Goal: Task Accomplishment & Management: Manage account settings

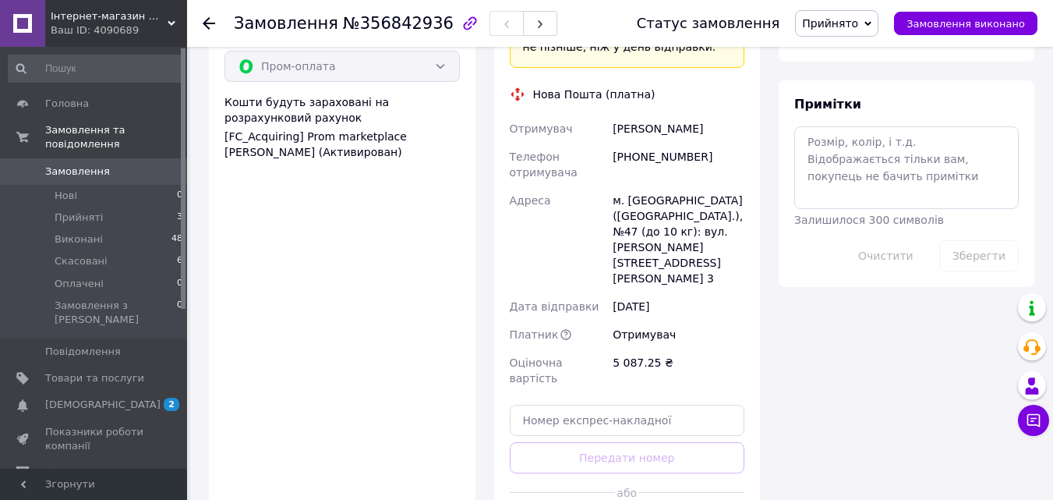
scroll to position [1353, 0]
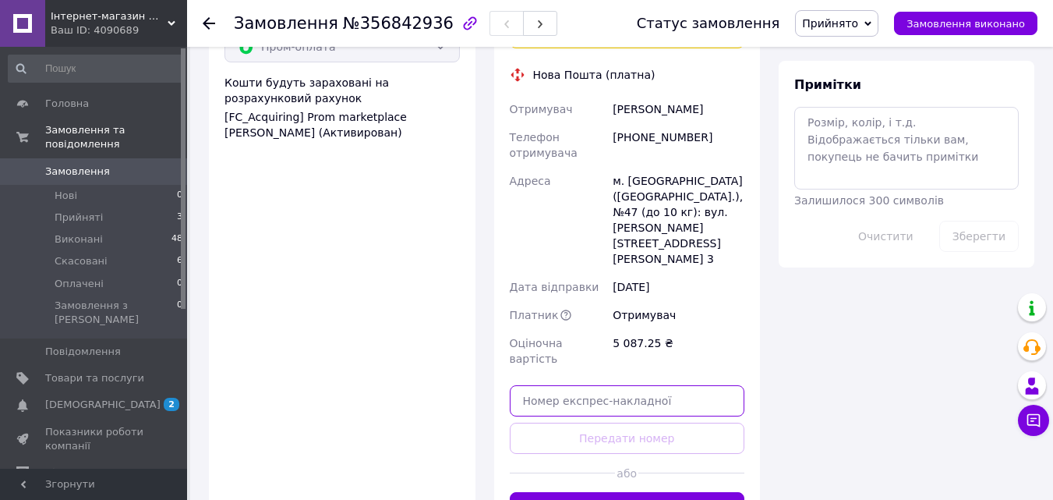
click at [530, 385] on input "text" at bounding box center [627, 400] width 235 height 31
paste input "20451224984388"
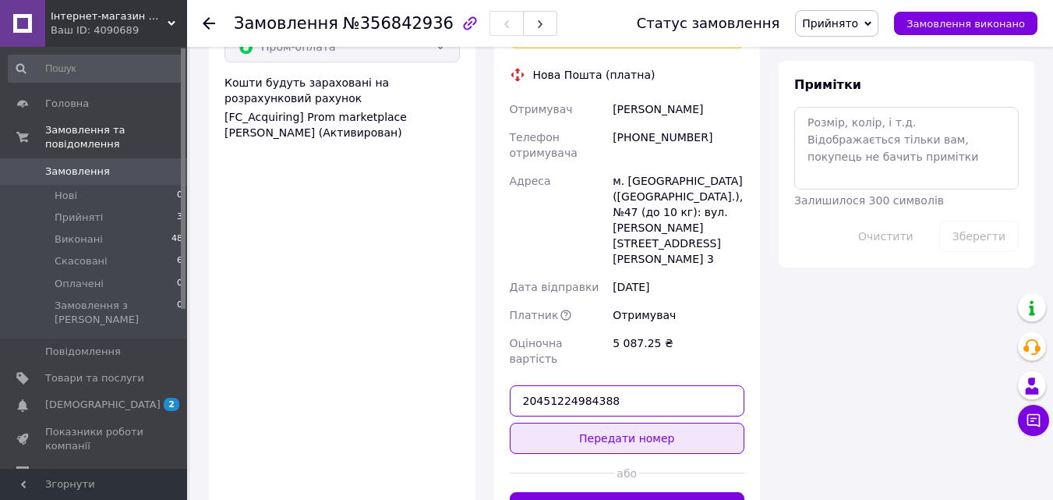
type input "20451224984388"
click at [609, 423] on button "Передати номер" at bounding box center [627, 438] width 235 height 31
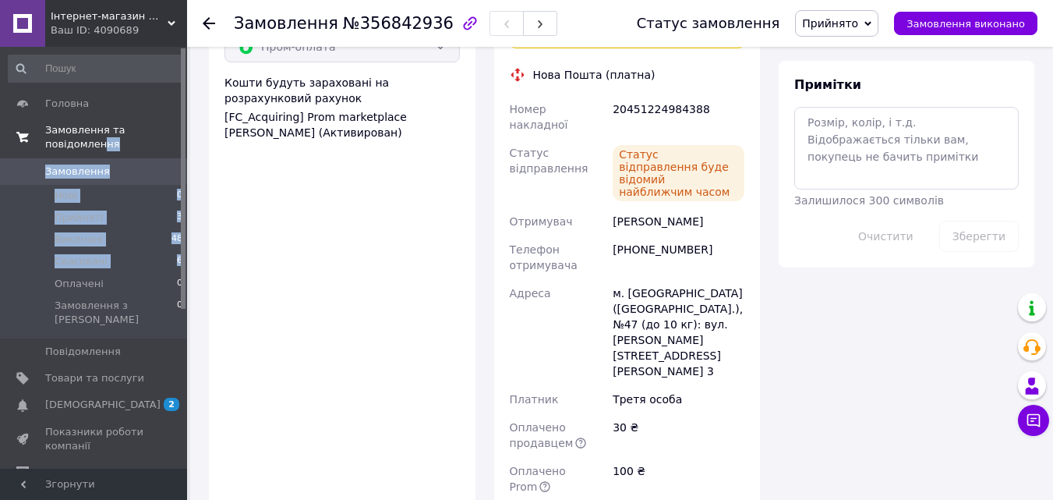
drag, startPoint x: 180, startPoint y: 253, endPoint x: 172, endPoint y: 137, distance: 115.7
click at [172, 137] on li "Замовлення та повідомлення Замовлення 0 Нові 0 Прийняті 3 Виконані 48 Скасовані…" at bounding box center [96, 241] width 192 height 248
click at [57, 103] on span "Головна" at bounding box center [67, 104] width 44 height 14
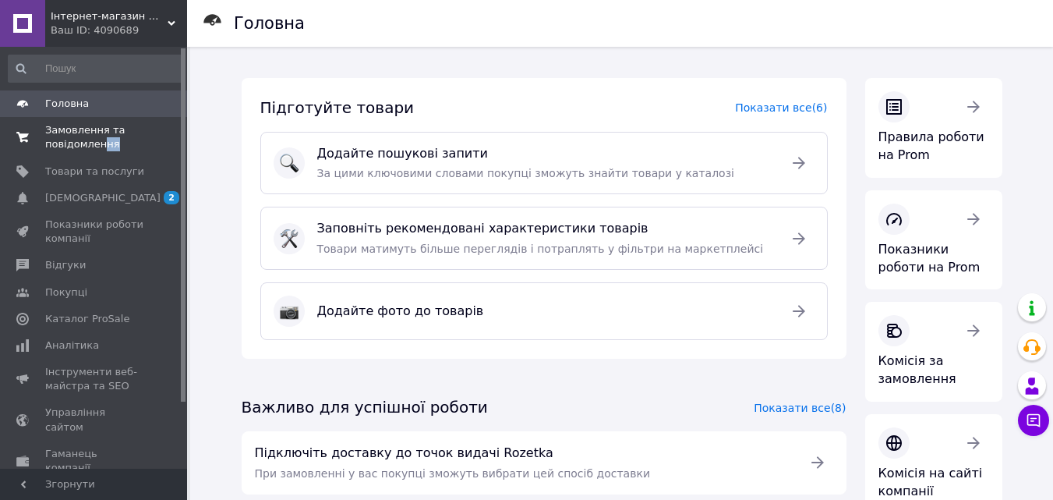
click at [58, 139] on span "Замовлення та повідомлення" at bounding box center [94, 137] width 99 height 28
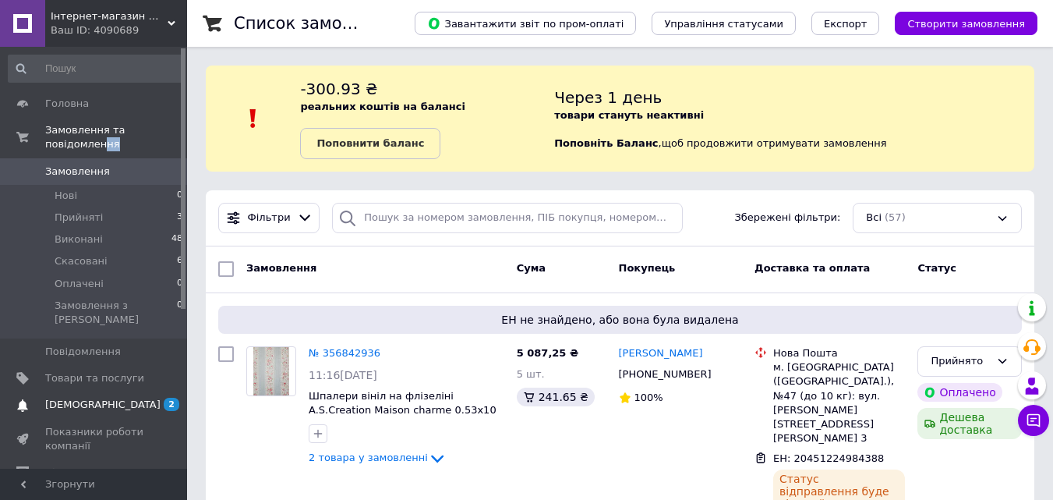
click at [69, 398] on span "[DEMOGRAPHIC_DATA]" at bounding box center [102, 405] width 115 height 14
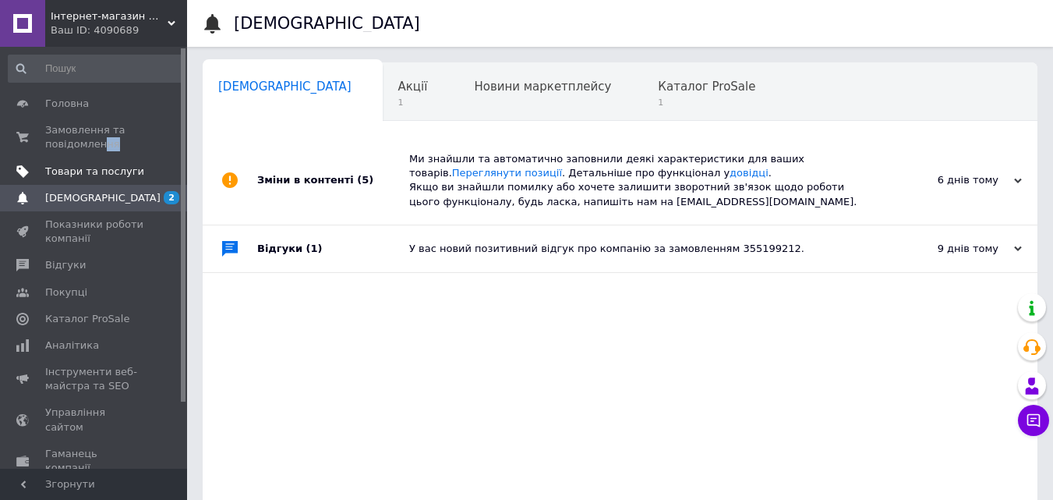
click at [68, 172] on span "Товари та послуги" at bounding box center [94, 172] width 99 height 14
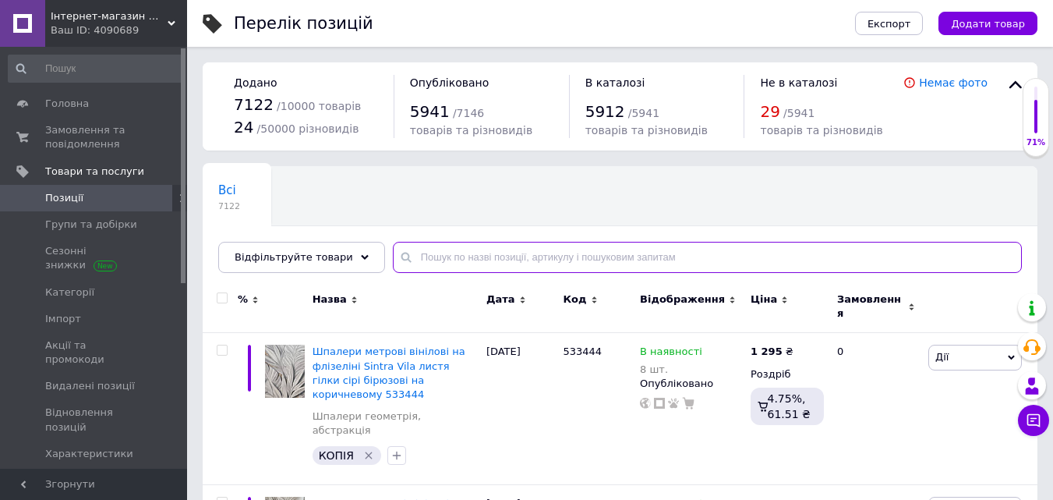
click at [406, 253] on input "text" at bounding box center [707, 257] width 629 height 31
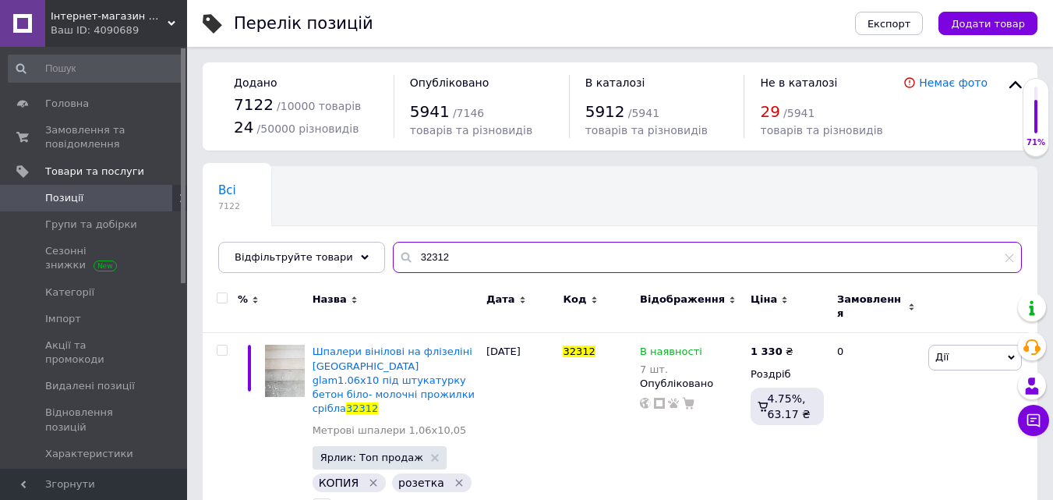
scroll to position [29, 0]
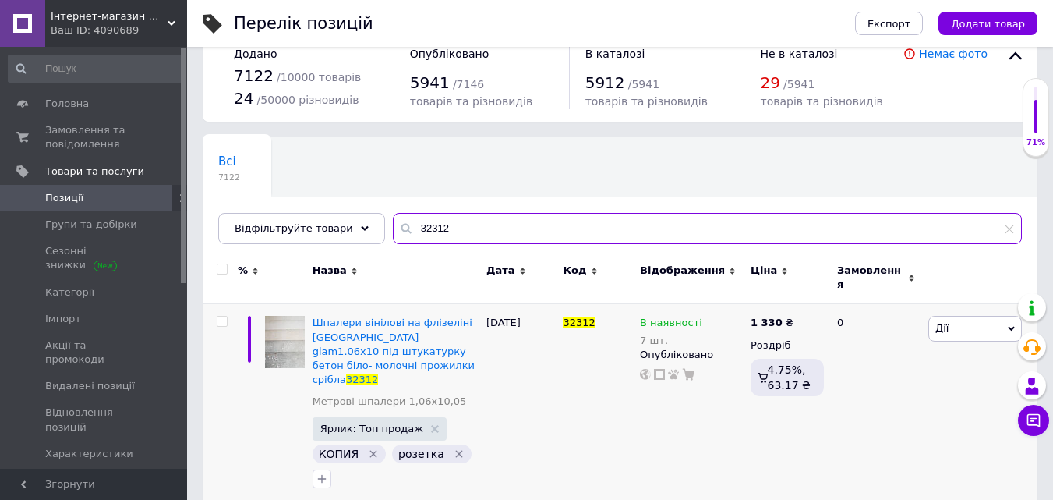
type input "32312"
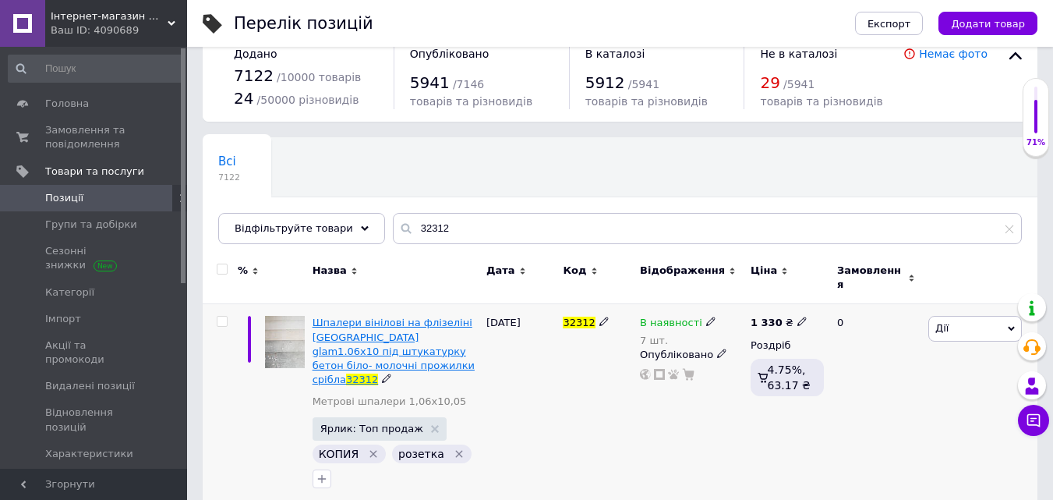
click at [359, 317] on span "Шпалери вінілові на флізеліні [GEOGRAPHIC_DATA] glam1.06x10 під штукатурку бето…" at bounding box center [394, 351] width 162 height 69
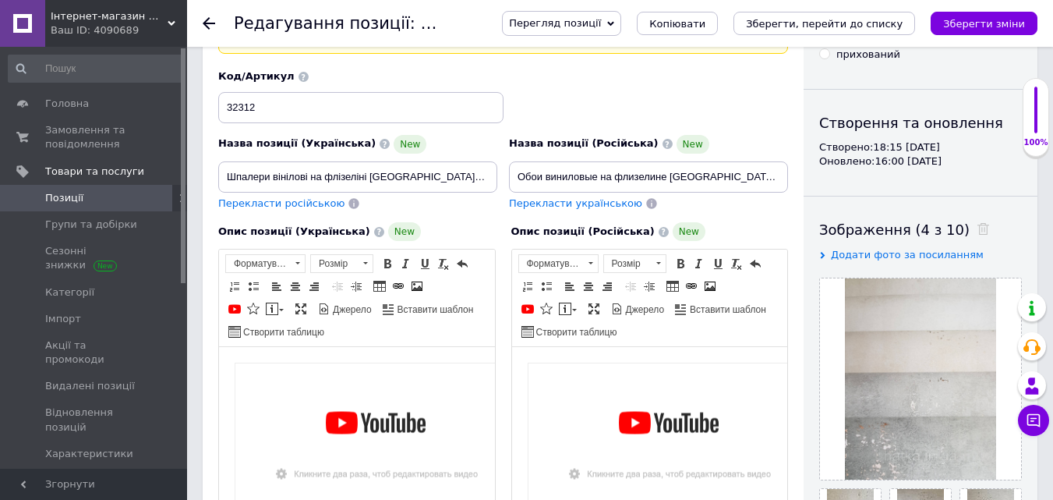
scroll to position [100, 0]
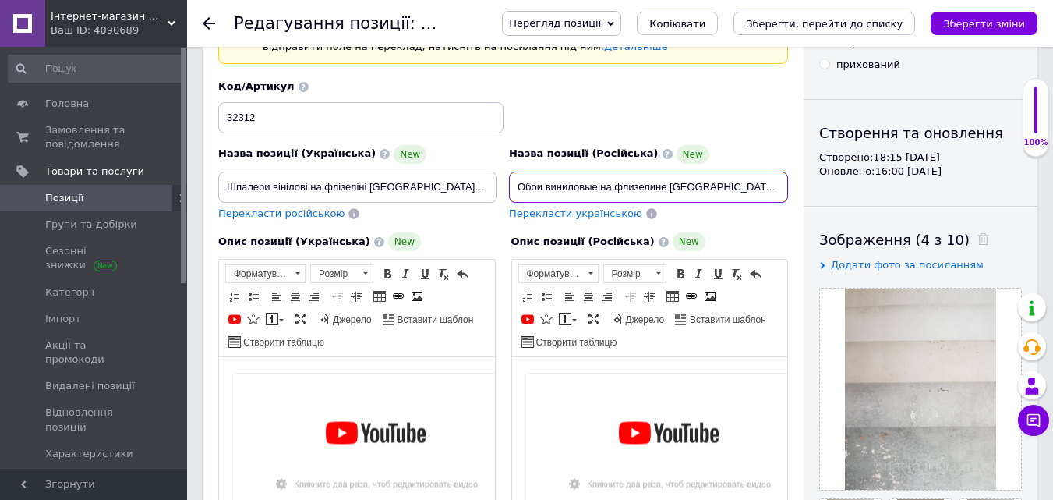
click at [690, 188] on input "Обои виниловые на флизелине [GEOGRAPHIC_DATA] glam1.06x10 под штукатурку бетон …" at bounding box center [648, 187] width 279 height 31
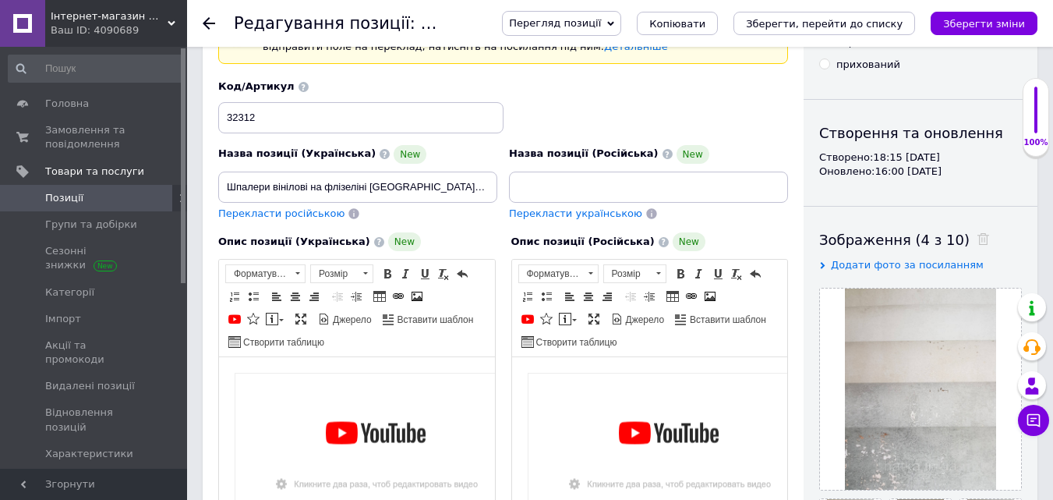
scroll to position [0, 0]
click at [598, 214] on span "Перекласти українською" at bounding box center [575, 213] width 133 height 12
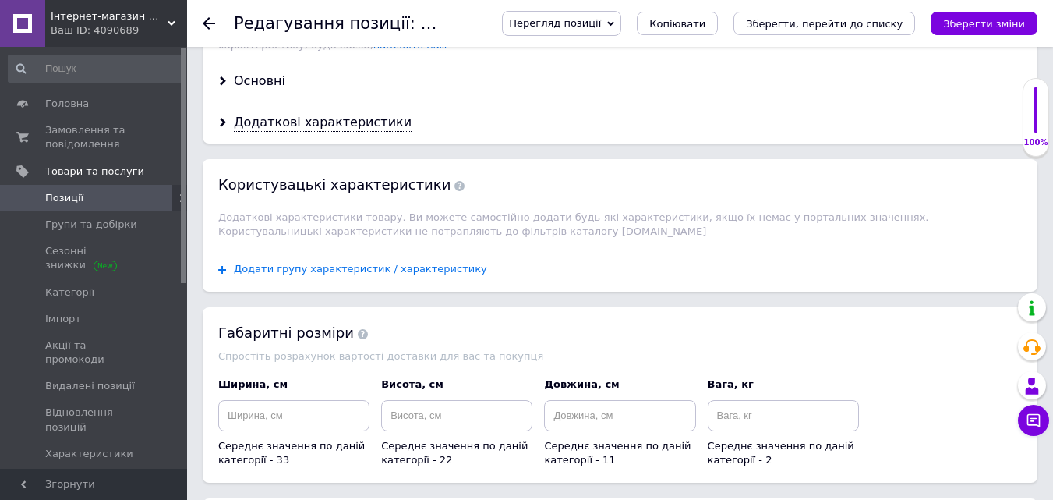
scroll to position [2061, 0]
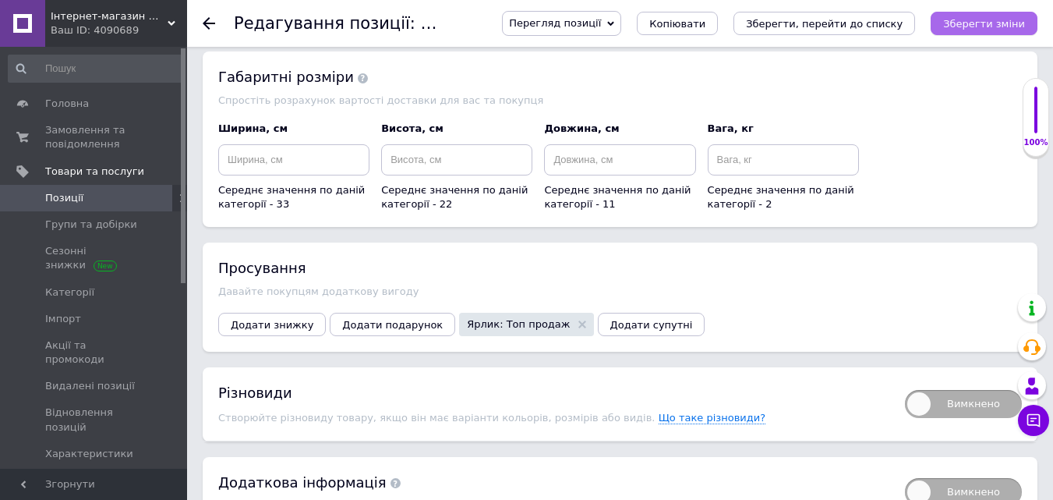
click at [972, 23] on icon "Зберегти зміни" at bounding box center [984, 24] width 82 height 12
click at [58, 102] on span "Головна" at bounding box center [67, 104] width 44 height 14
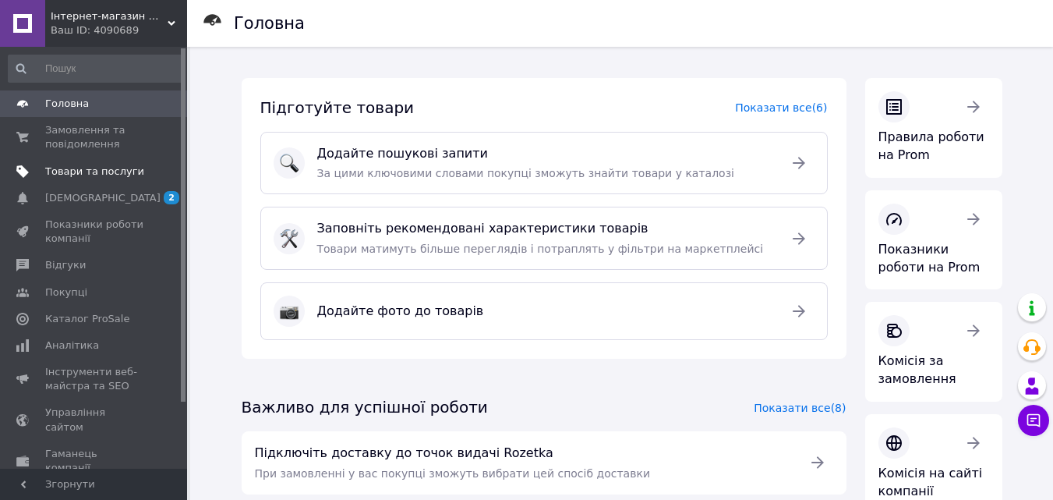
click at [73, 173] on span "Товари та послуги" at bounding box center [94, 172] width 99 height 14
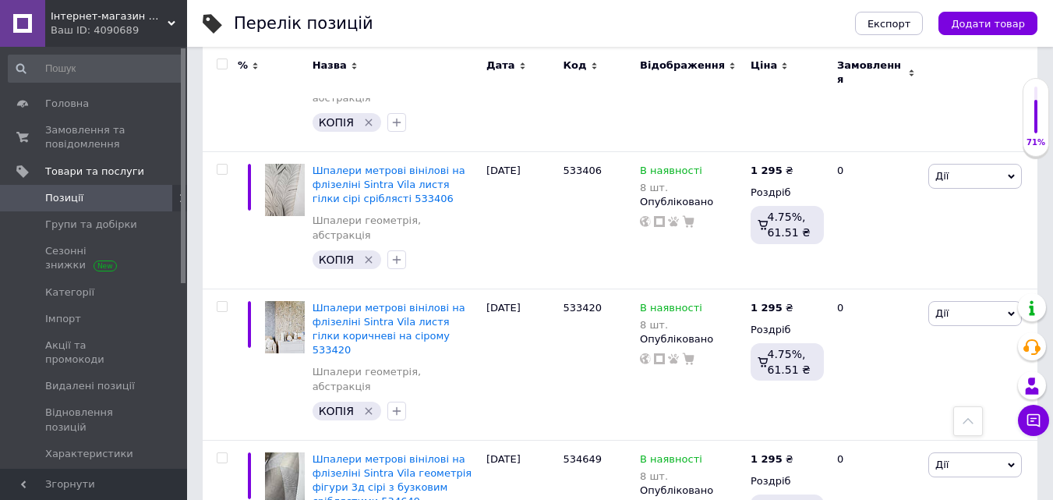
scroll to position [659, 0]
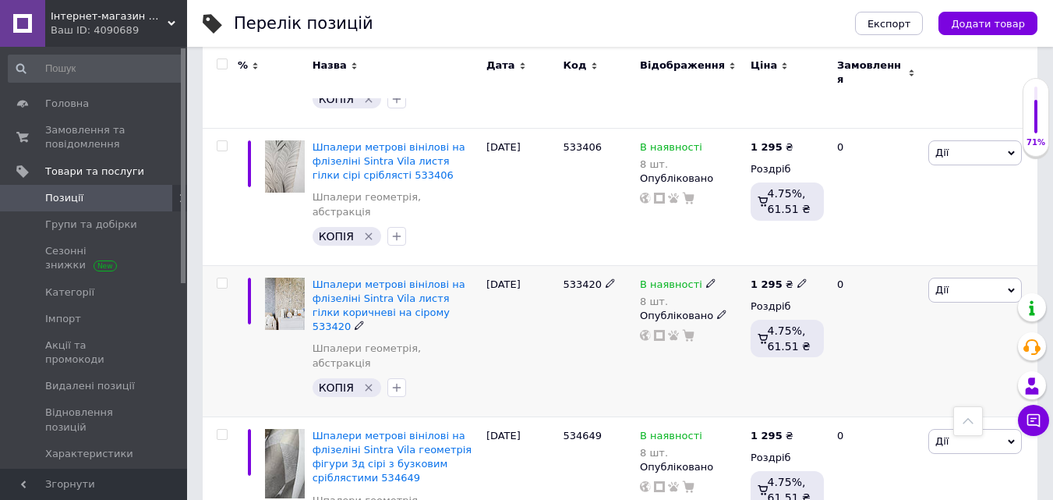
click at [1010, 287] on icon at bounding box center [1011, 290] width 7 height 7
click at [879, 352] on li "Копіювати" at bounding box center [918, 363] width 207 height 22
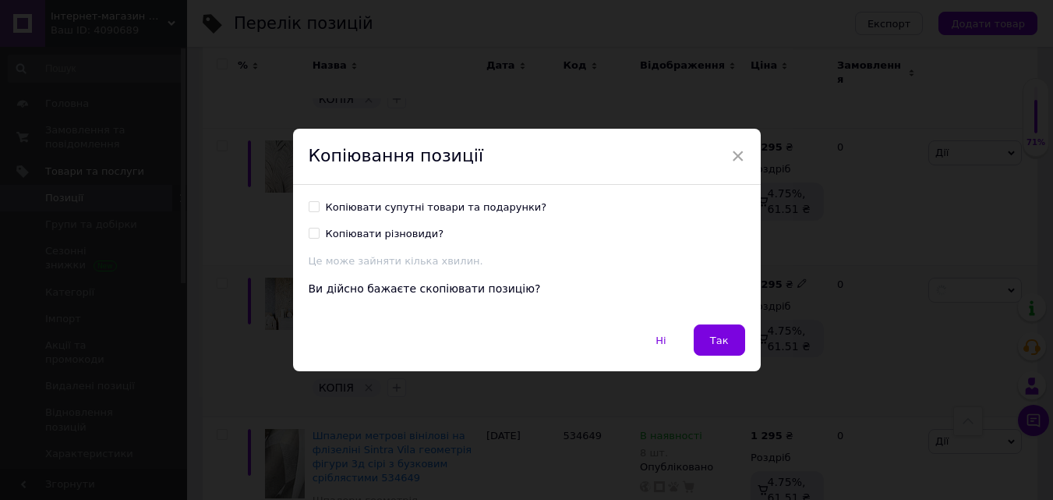
scroll to position [596, 0]
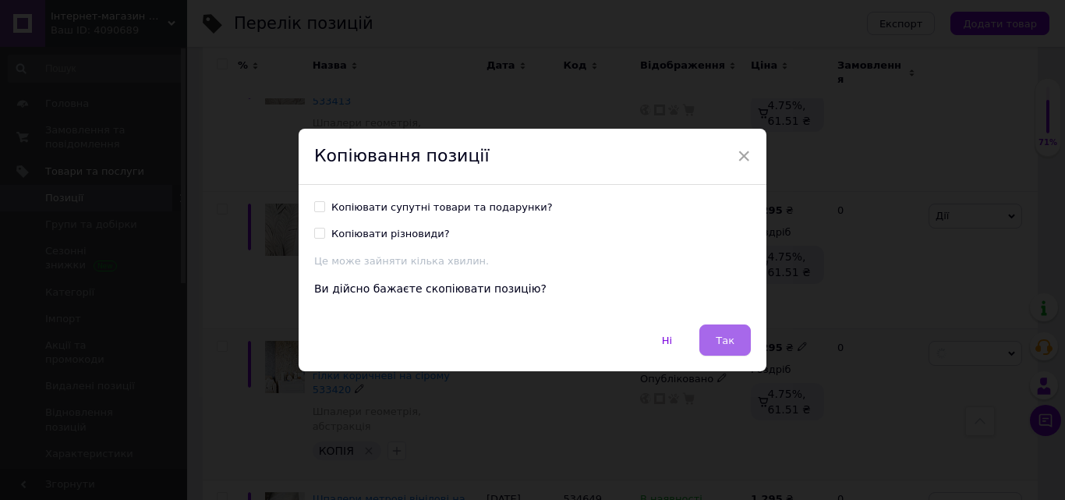
click at [719, 338] on span "Так" at bounding box center [725, 340] width 19 height 12
